Goal: Task Accomplishment & Management: Manage account settings

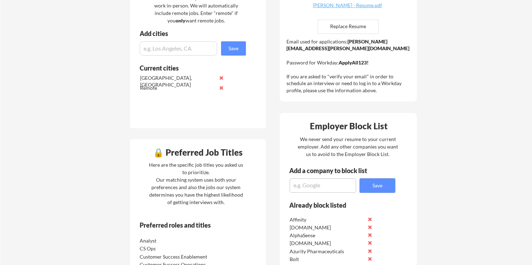
scroll to position [229, 0]
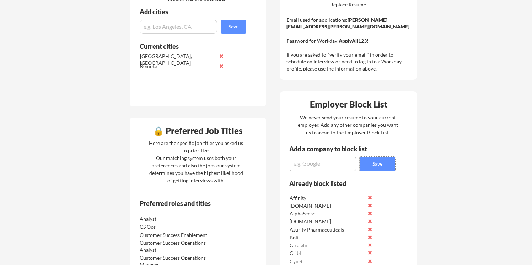
click at [371, 220] on button at bounding box center [369, 220] width 5 height 5
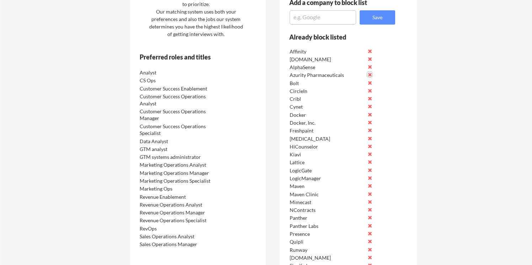
scroll to position [406, 0]
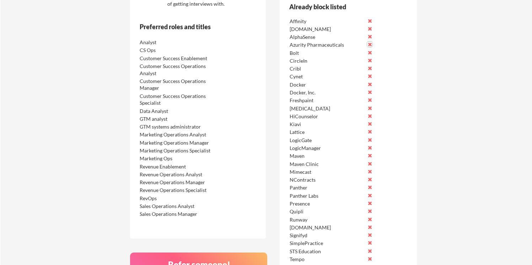
click at [371, 132] on button at bounding box center [369, 131] width 5 height 5
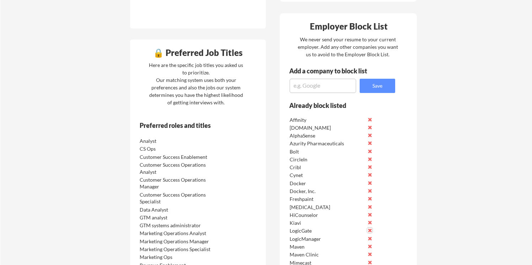
scroll to position [234, 0]
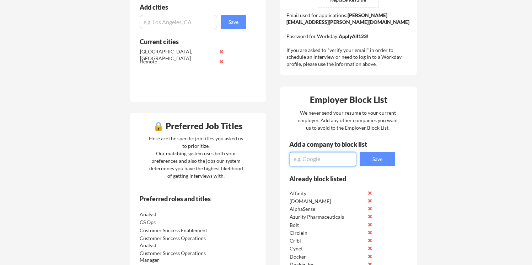
click at [315, 157] on textarea at bounding box center [323, 159] width 67 height 14
type textarea "lattice"
click at [368, 156] on button "Save" at bounding box center [378, 159] width 36 height 14
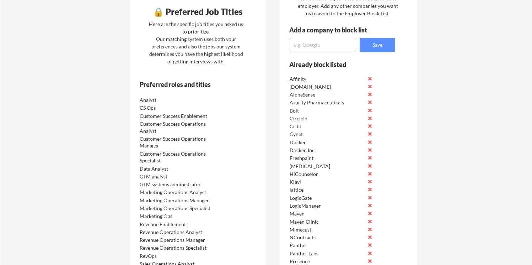
scroll to position [349, 0]
click at [369, 187] on button at bounding box center [369, 188] width 5 height 5
click at [299, 48] on textarea at bounding box center [323, 44] width 67 height 14
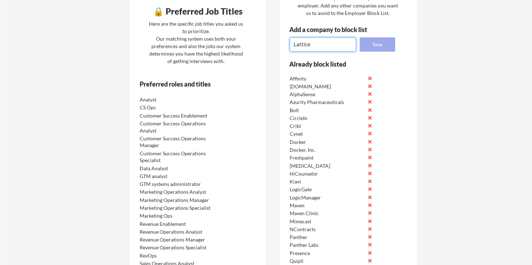
type textarea "Lattice"
click at [375, 44] on button "Save" at bounding box center [378, 44] width 36 height 14
